Goal: Information Seeking & Learning: Learn about a topic

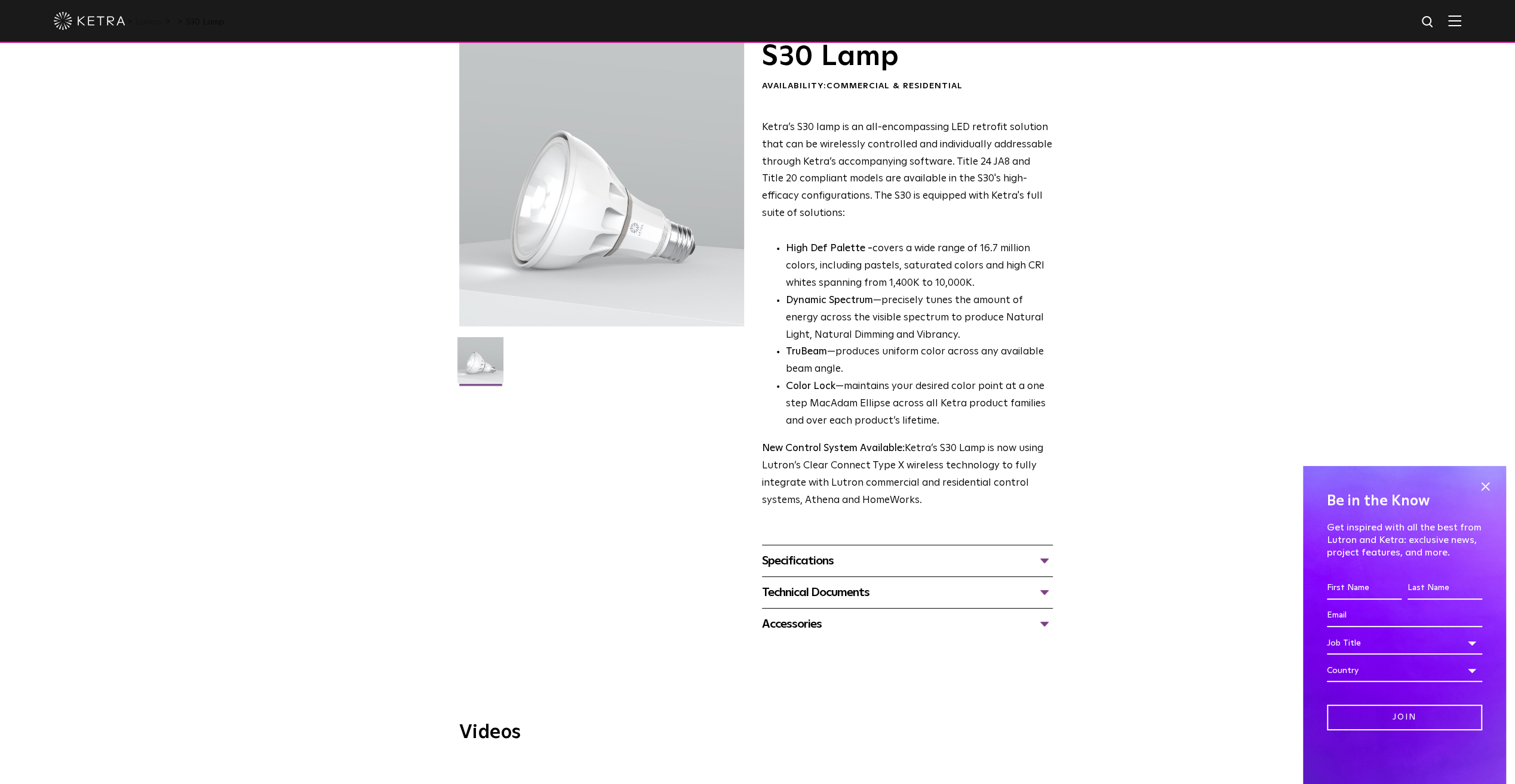
scroll to position [179, 0]
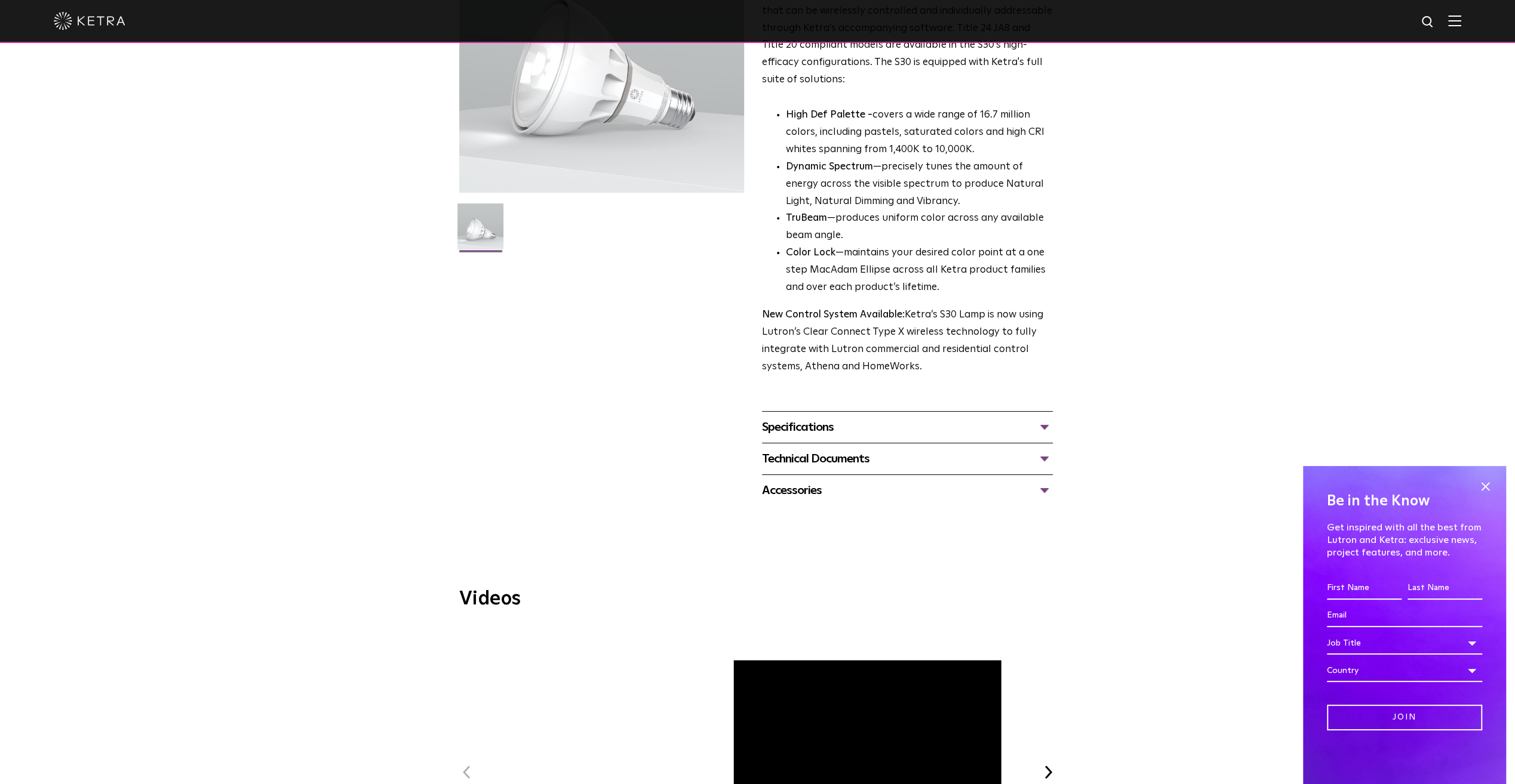
click at [1043, 431] on div "Specifications" at bounding box center [907, 427] width 291 height 19
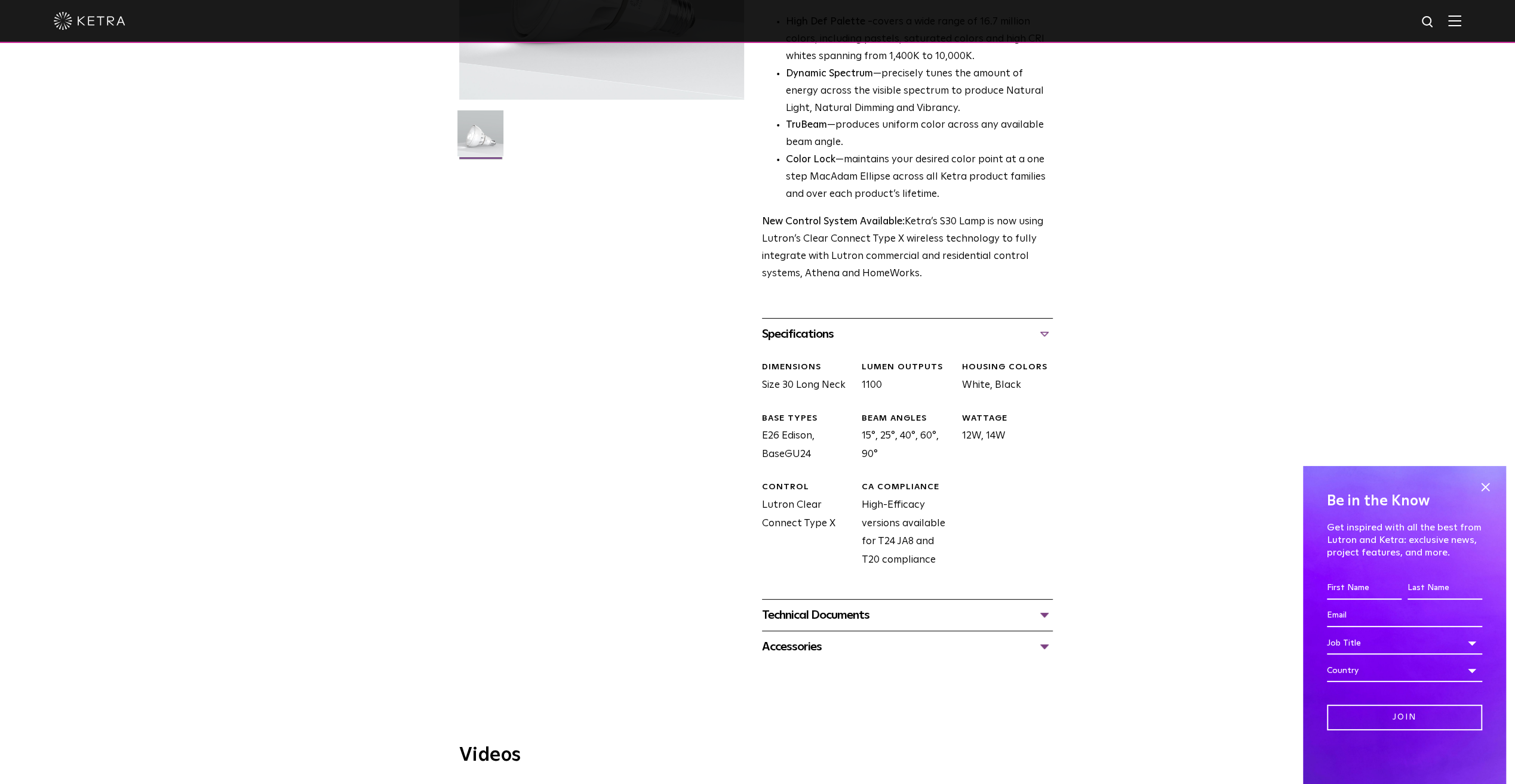
scroll to position [299, 0]
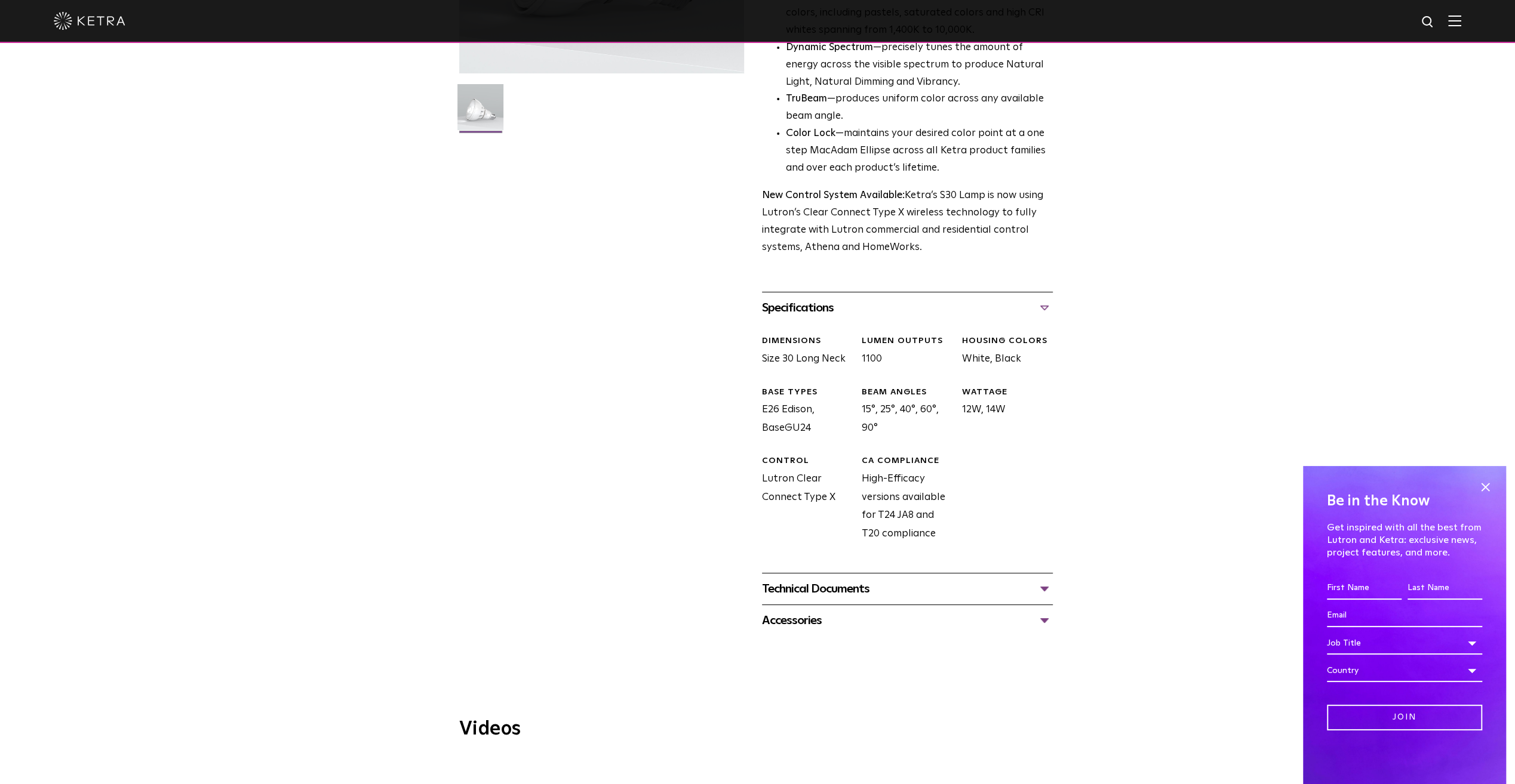
click at [1054, 591] on div "S30 Lamp Availability: Commercial & Residential Ketra’s S30 lamp is an all-enco…" at bounding box center [757, 213] width 597 height 848
click at [1047, 587] on div "Technical Documents" at bounding box center [907, 589] width 291 height 19
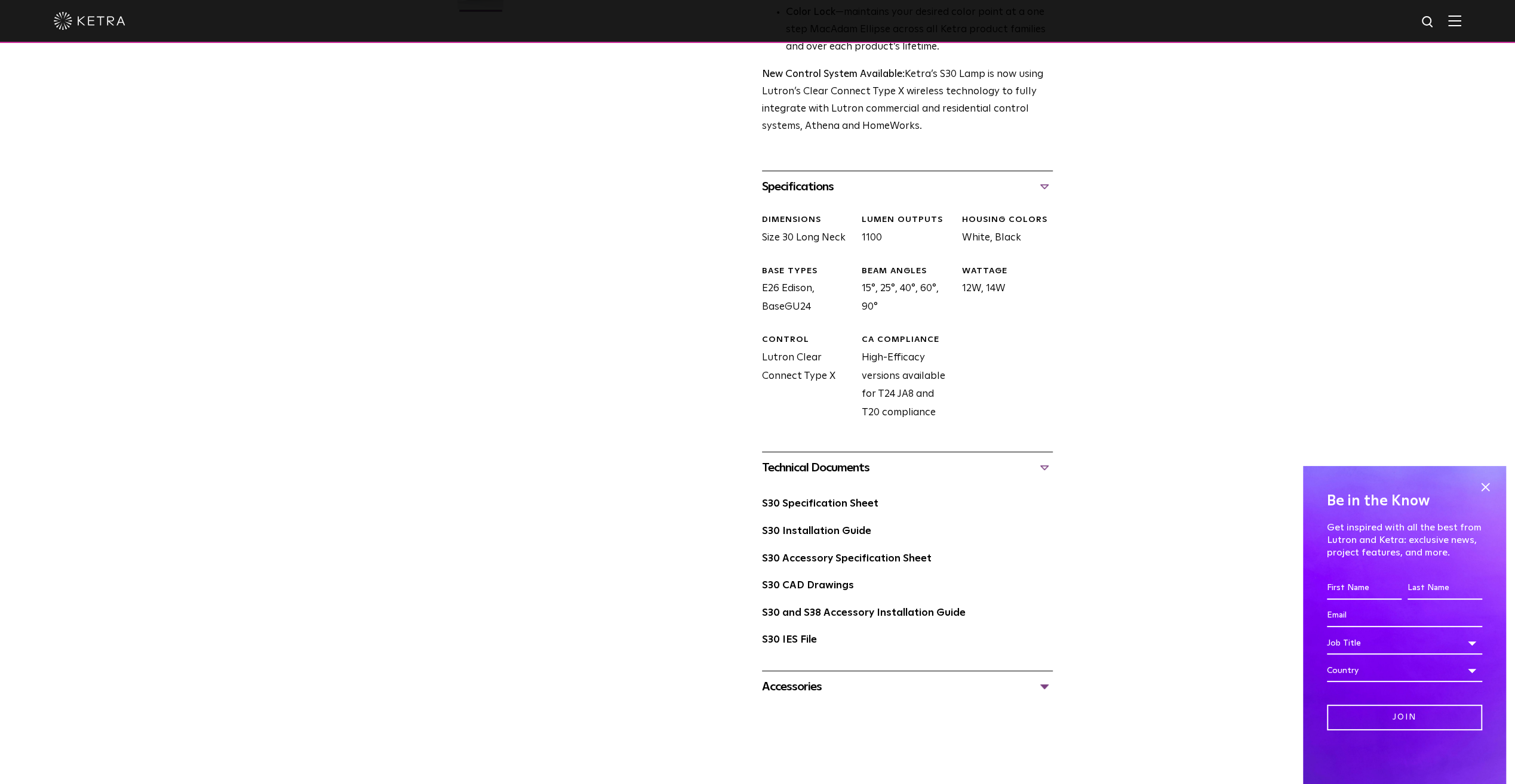
scroll to position [478, 0]
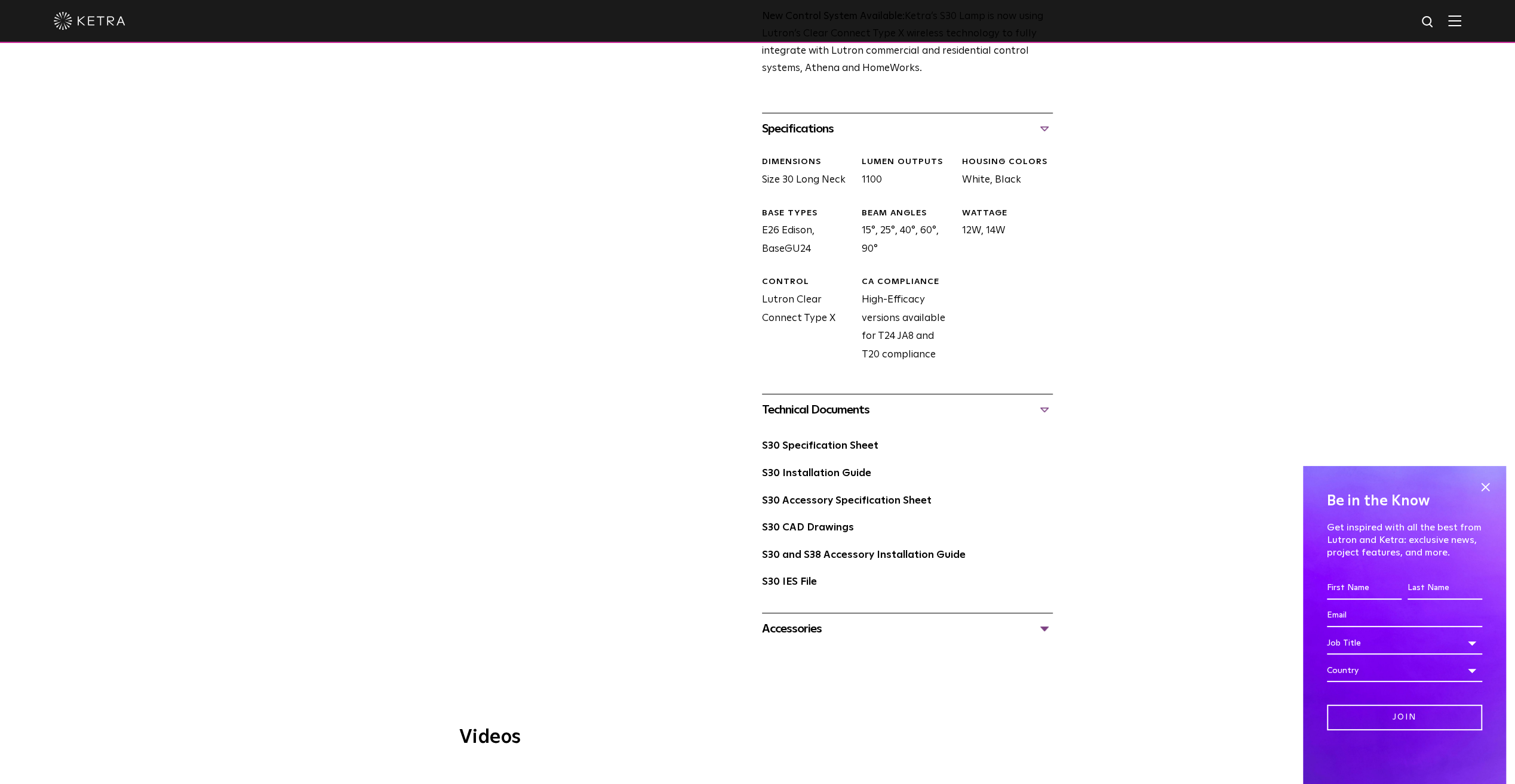
click at [1046, 629] on div "Accessories" at bounding box center [907, 628] width 291 height 19
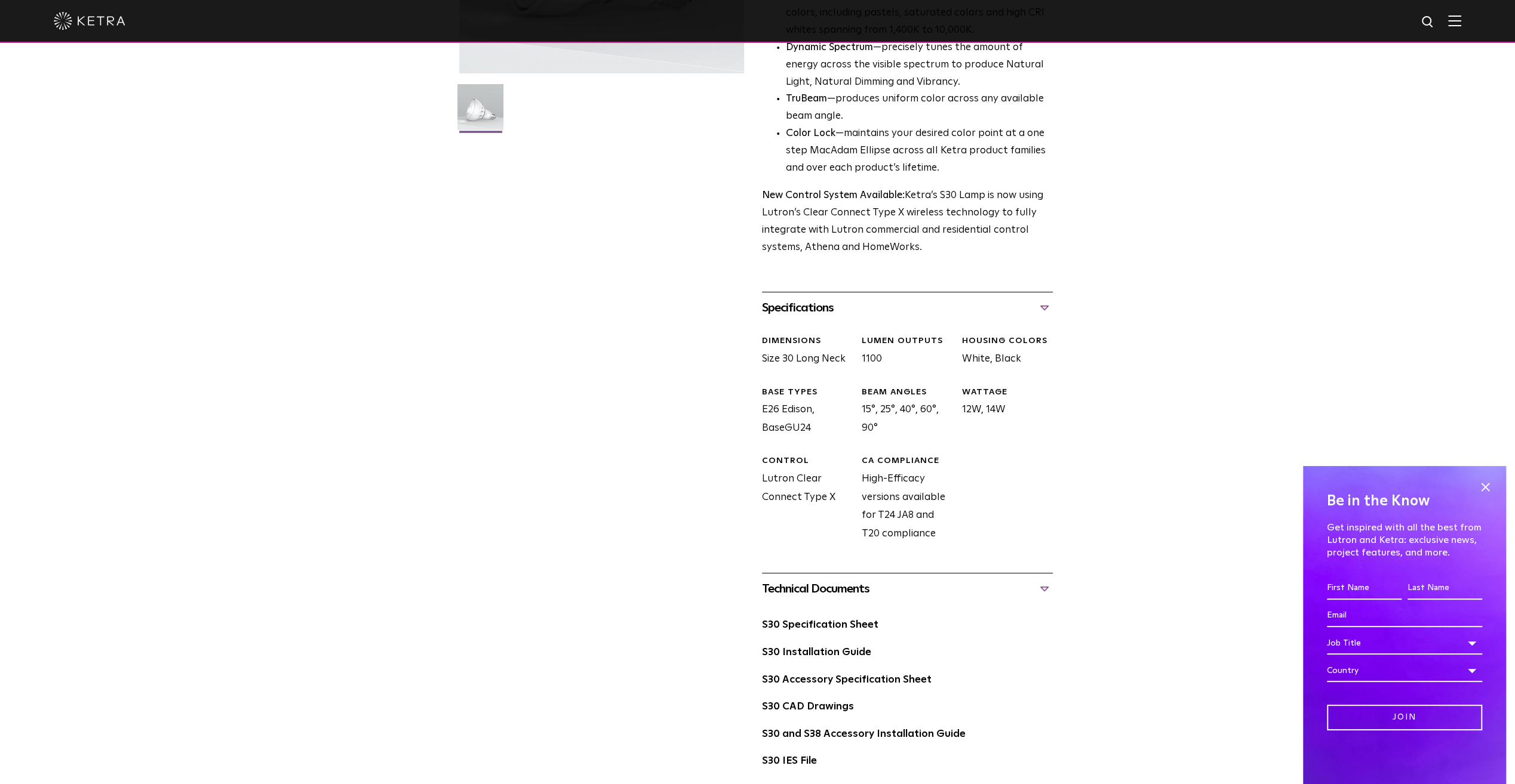
scroll to position [0, 0]
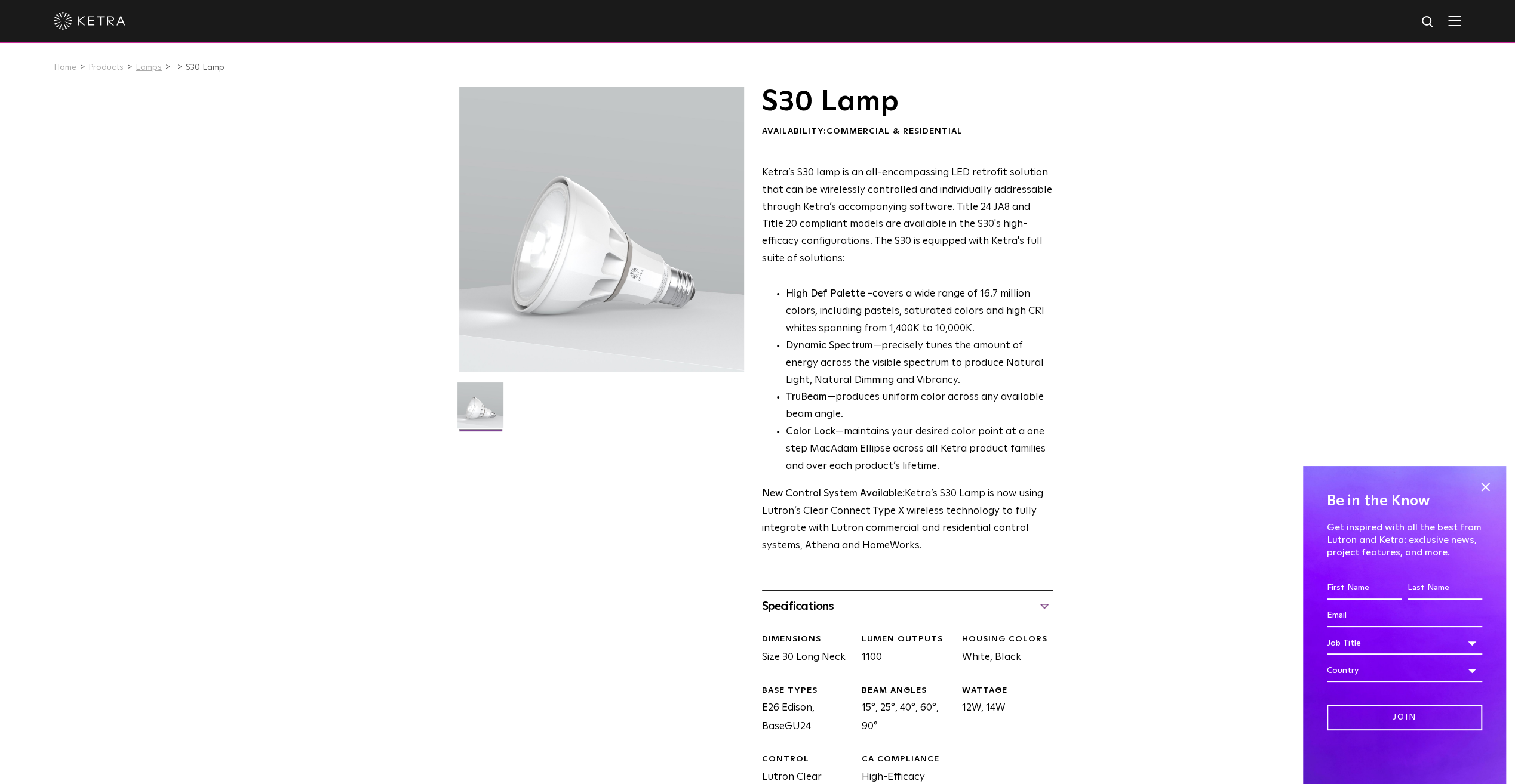
click at [149, 70] on link "Lamps" at bounding box center [149, 67] width 27 height 9
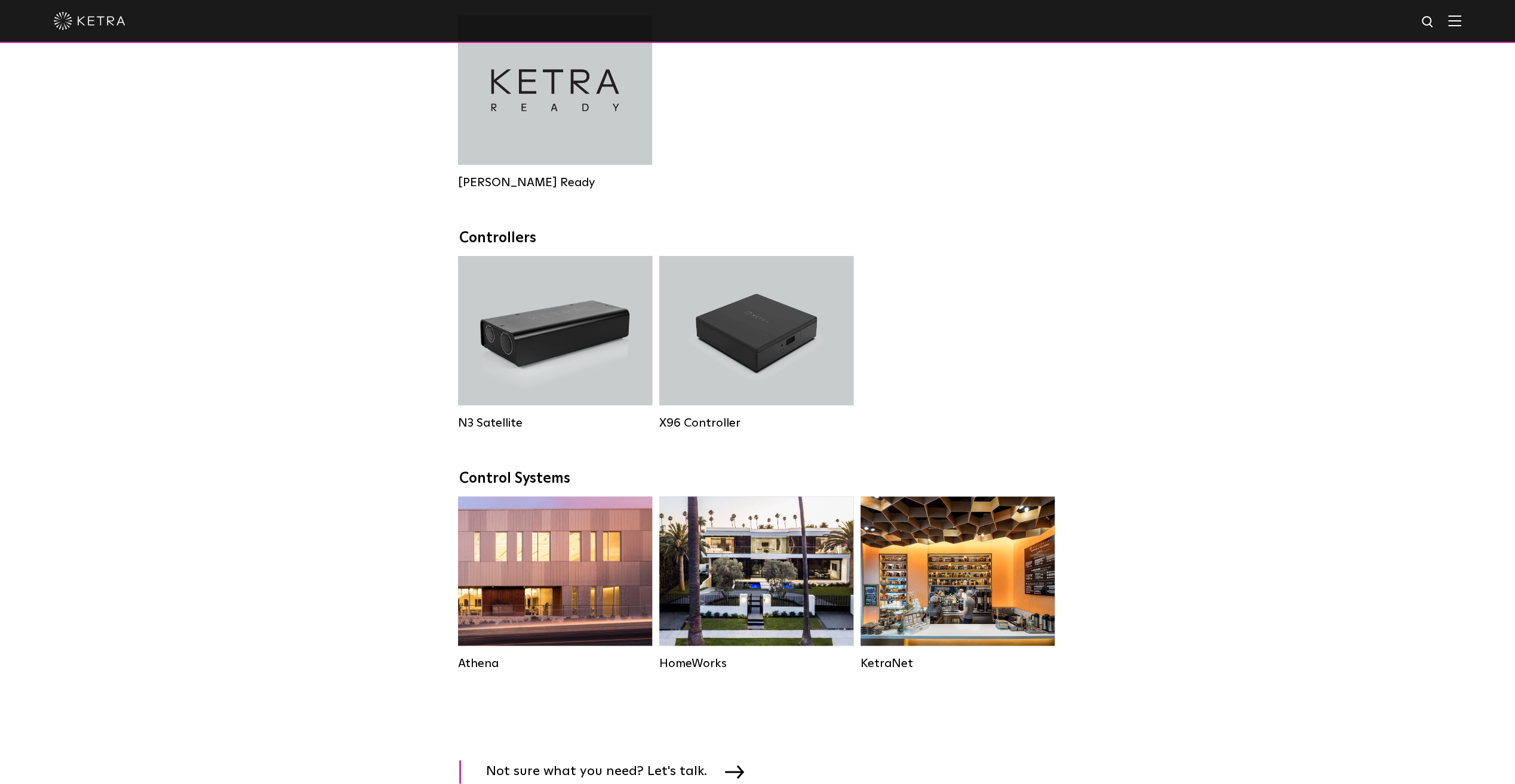
scroll to position [1413, 0]
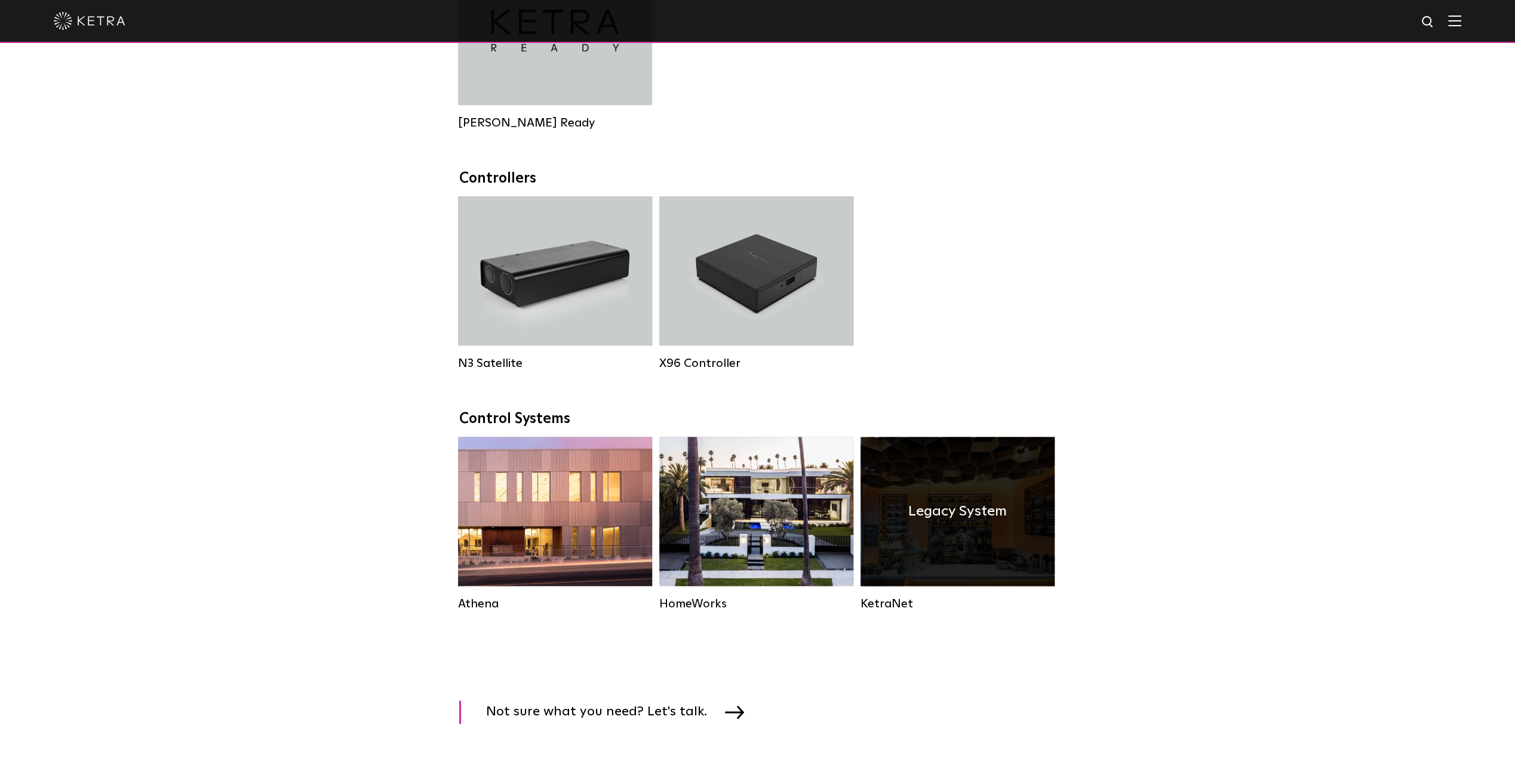
click at [985, 553] on div "Legacy System" at bounding box center [957, 511] width 194 height 149
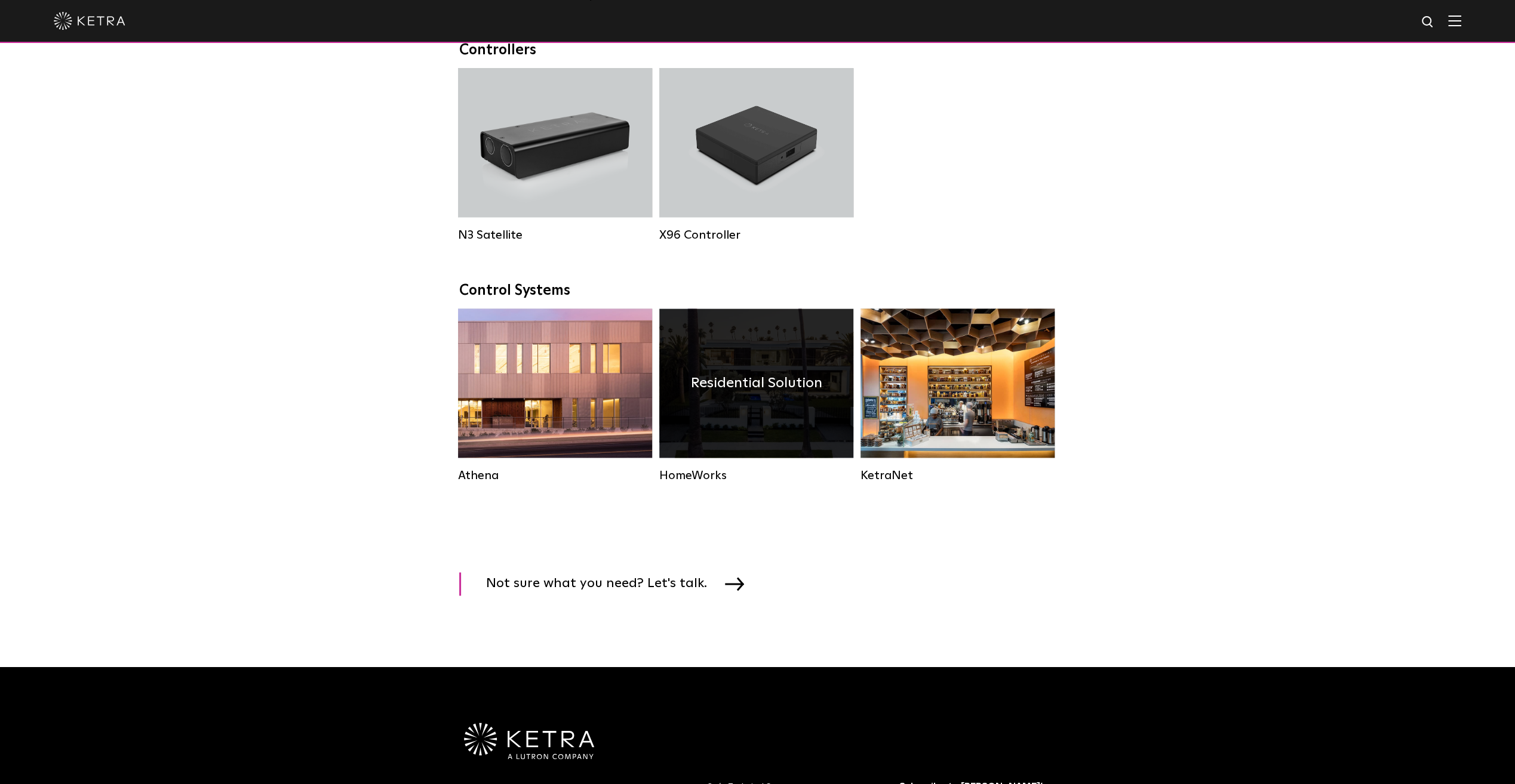
scroll to position [1532, 0]
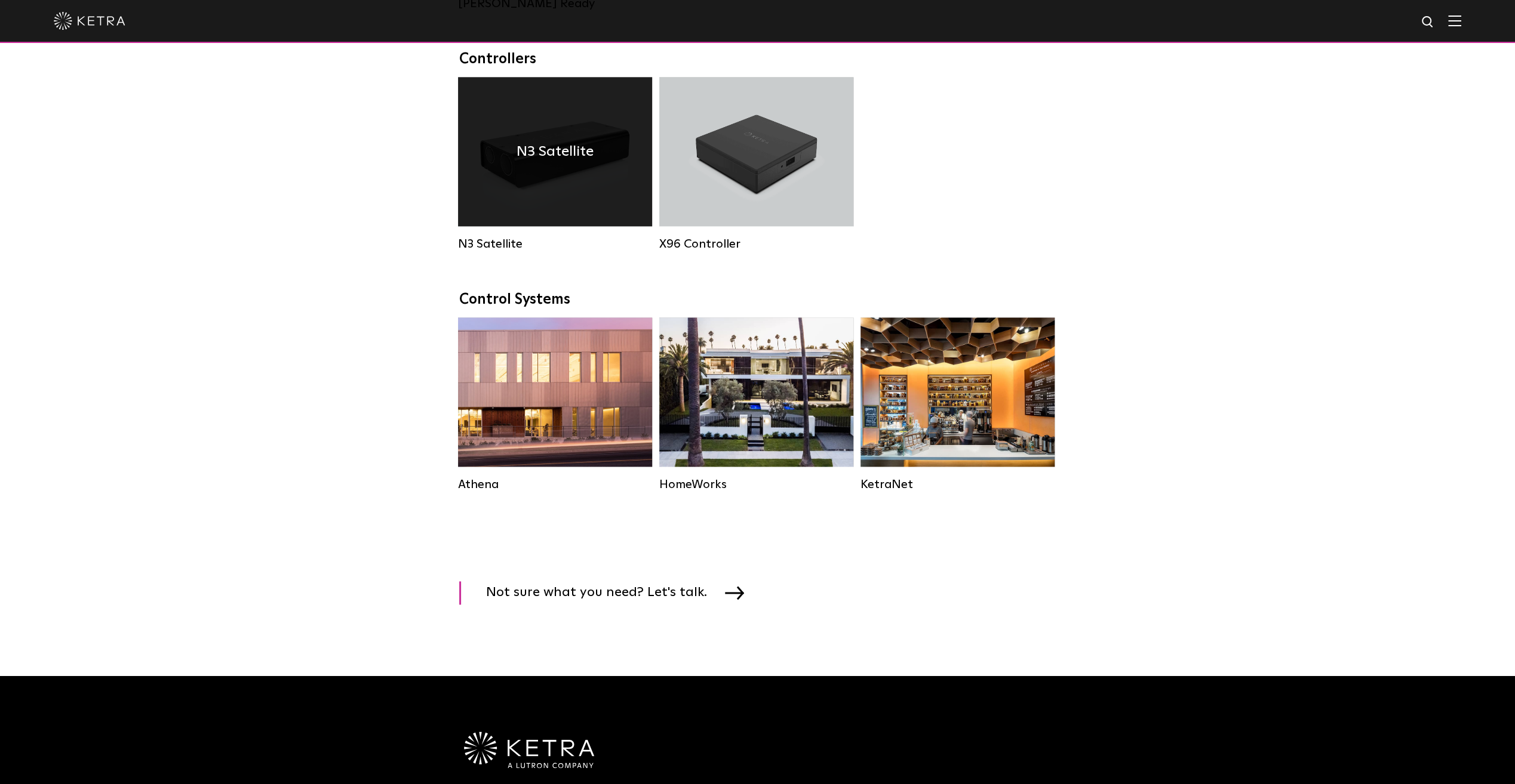
click at [540, 199] on div "N3 Satellite" at bounding box center [555, 151] width 194 height 149
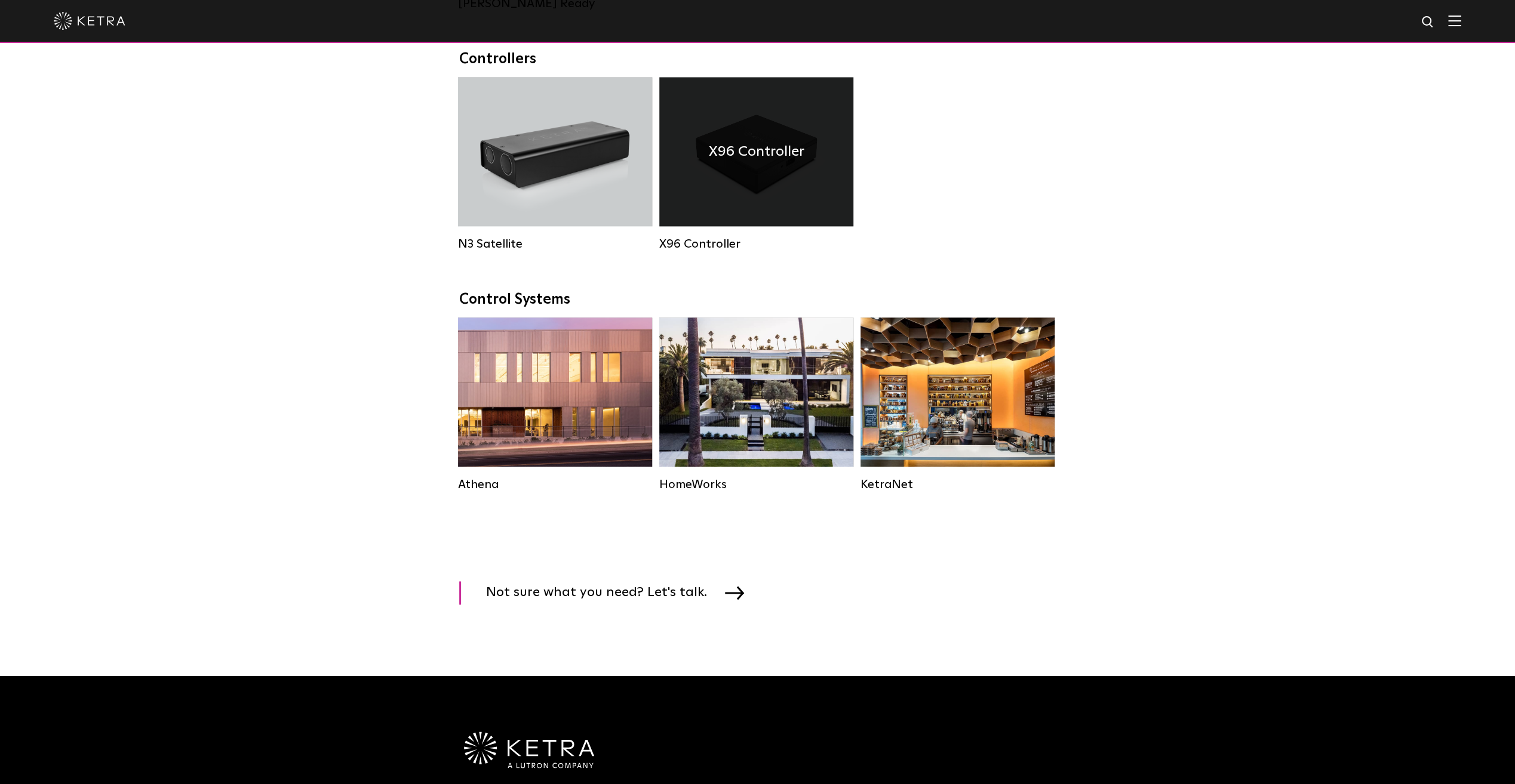
click at [759, 191] on div "X96 Controller" at bounding box center [756, 151] width 194 height 149
